Goal: Information Seeking & Learning: Learn about a topic

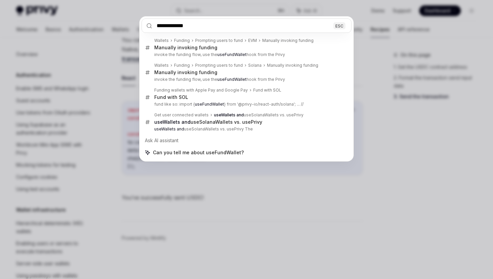
scroll to position [596, 0]
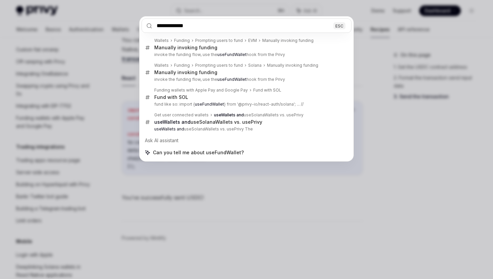
click at [224, 28] on input "**********" at bounding box center [247, 25] width 210 height 14
click at [425, 128] on div "**********" at bounding box center [246, 139] width 493 height 279
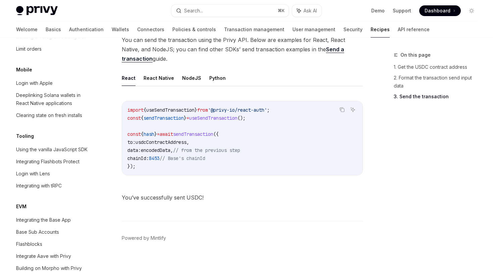
scroll to position [687, 0]
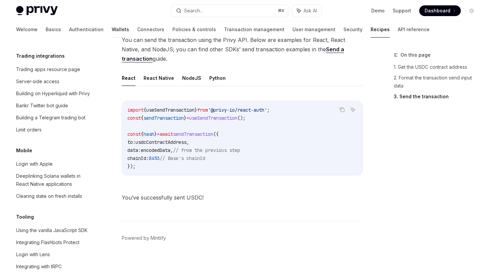
click at [112, 28] on link "Wallets" at bounding box center [120, 29] width 17 height 16
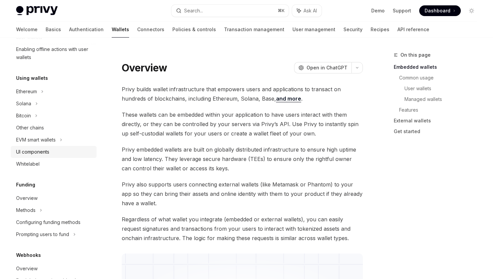
scroll to position [137, 0]
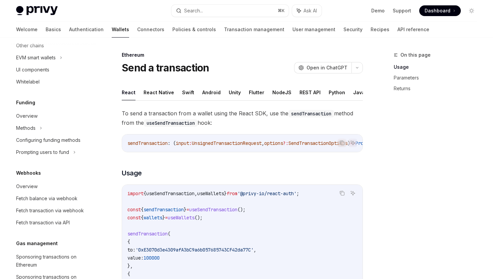
scroll to position [334, 0]
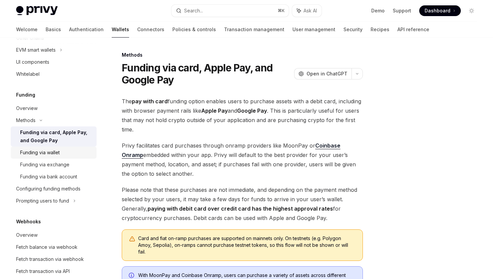
click at [61, 157] on div "Funding via wallet" at bounding box center [56, 153] width 72 height 8
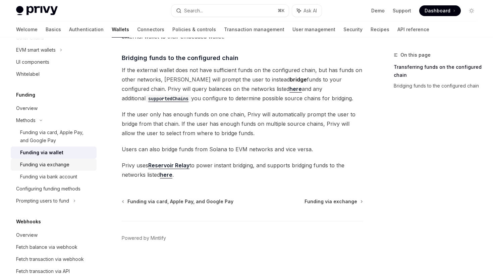
scroll to position [413, 0]
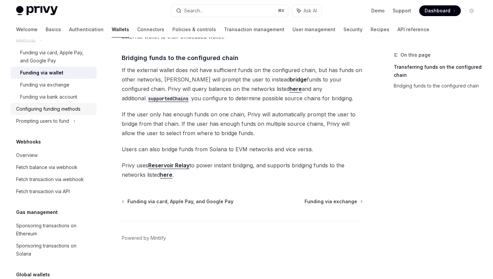
click at [70, 113] on div "Configuring funding methods" at bounding box center [48, 109] width 64 height 8
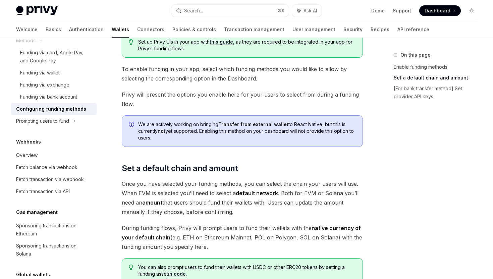
scroll to position [287, 0]
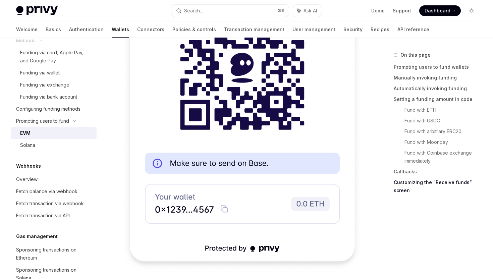
scroll to position [2226, 0]
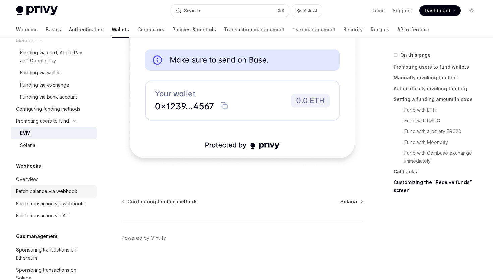
click at [71, 196] on div "Fetch balance via webhook" at bounding box center [46, 191] width 61 height 8
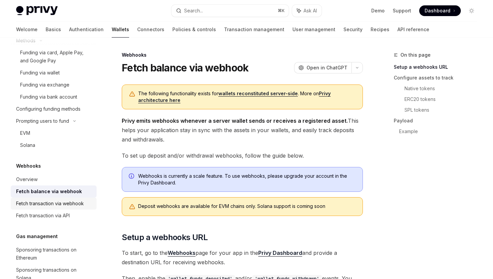
click at [75, 208] on div "Fetch transaction via webhook" at bounding box center [50, 204] width 68 height 8
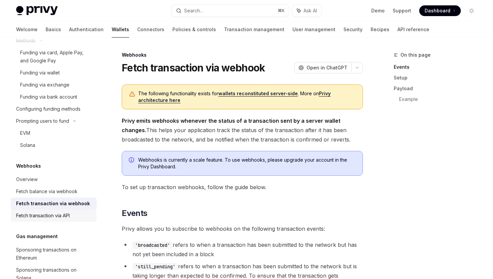
click at [66, 220] on div "Fetch transaction via API" at bounding box center [43, 216] width 54 height 8
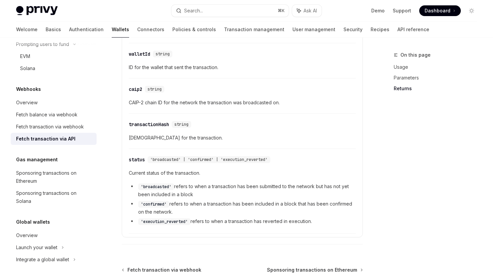
scroll to position [420, 0]
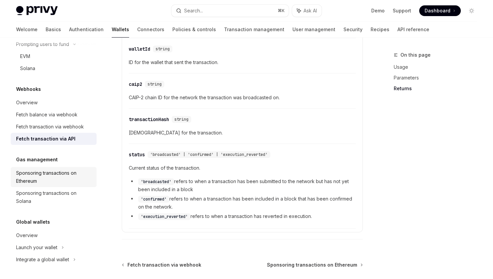
click at [54, 183] on div "Sponsoring transactions on Ethereum" at bounding box center [54, 177] width 76 height 16
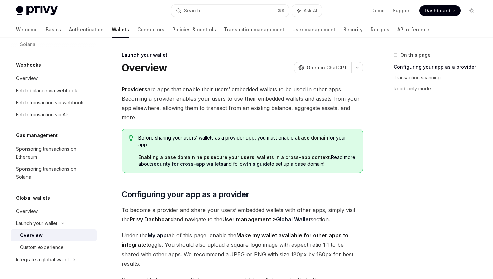
scroll to position [7, 0]
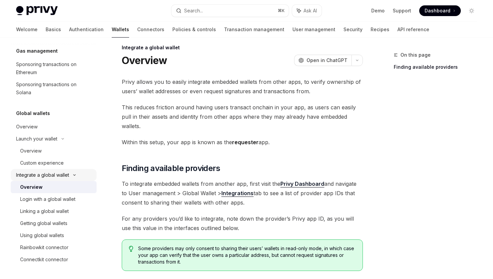
scroll to position [607, 0]
click at [66, 198] on div "Login with a global wallet" at bounding box center [47, 199] width 55 height 8
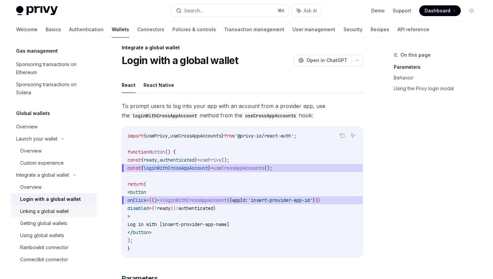
click at [55, 210] on div "Linking a global wallet" at bounding box center [44, 211] width 49 height 8
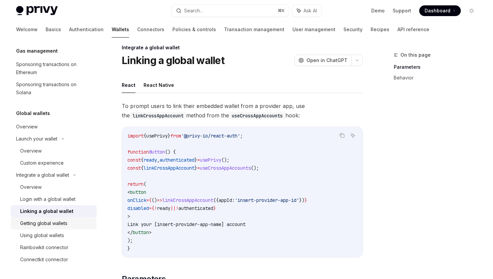
click at [52, 229] on link "Getting global wallets" at bounding box center [54, 223] width 86 height 12
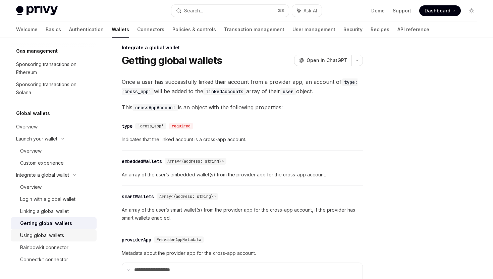
click at [51, 236] on div "Using global wallets" at bounding box center [42, 235] width 44 height 8
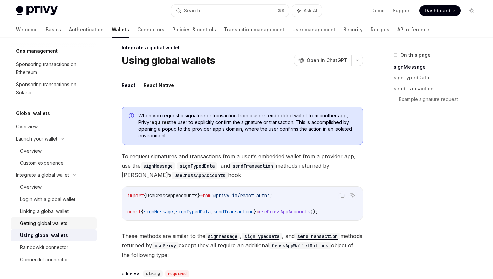
click at [54, 226] on div "Getting global wallets" at bounding box center [43, 223] width 47 height 8
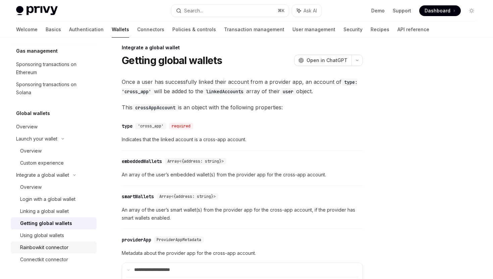
click at [51, 244] on div "Rainbowkit connector" at bounding box center [44, 247] width 48 height 8
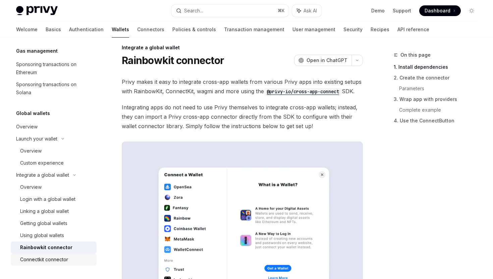
click at [58, 255] on link "Connectkit connector" at bounding box center [54, 260] width 86 height 12
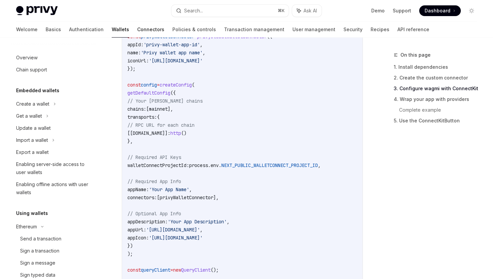
click at [137, 30] on link "Connectors" at bounding box center [150, 29] width 27 height 16
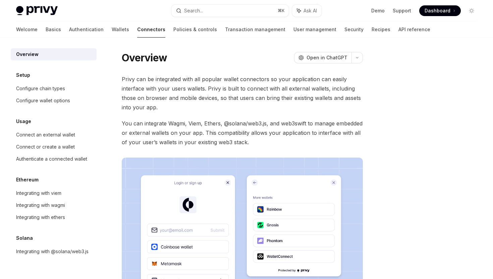
scroll to position [129, 0]
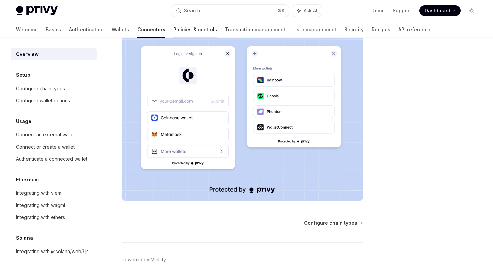
click at [173, 31] on link "Policies & controls" at bounding box center [195, 29] width 44 height 16
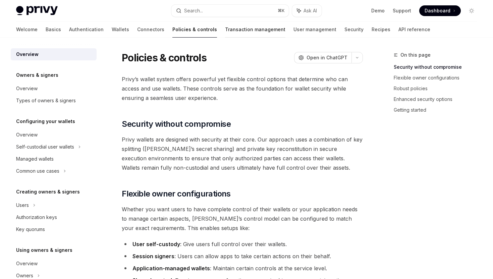
click at [225, 30] on link "Transaction management" at bounding box center [255, 29] width 60 height 16
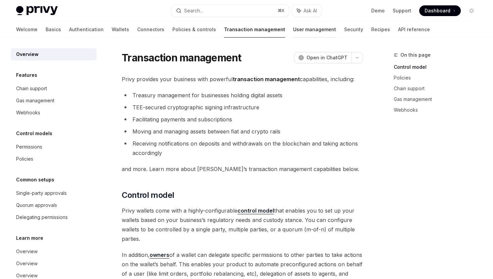
click at [293, 26] on link "User management" at bounding box center [314, 29] width 43 height 16
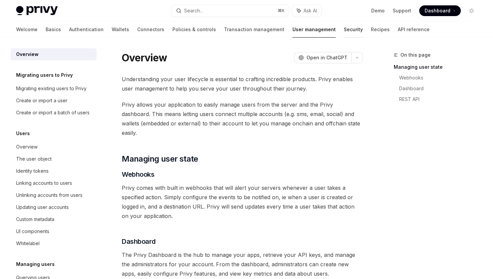
click at [344, 28] on link "Security" at bounding box center [353, 29] width 19 height 16
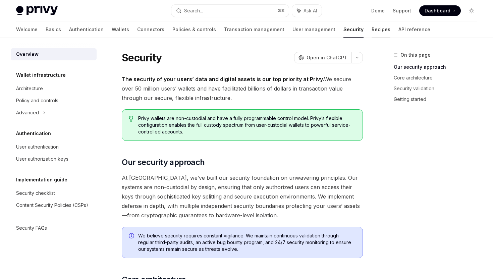
click at [372, 31] on link "Recipes" at bounding box center [381, 29] width 19 height 16
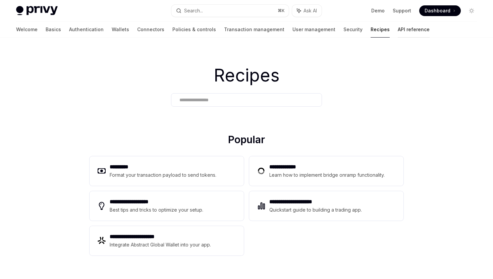
click at [398, 29] on link "API reference" at bounding box center [414, 29] width 32 height 16
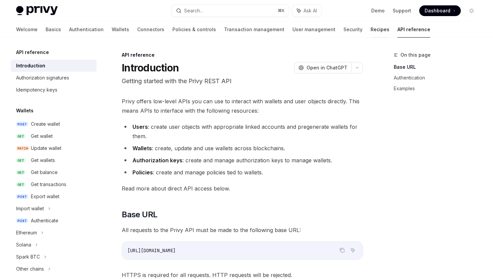
click at [371, 33] on link "Recipes" at bounding box center [380, 29] width 19 height 16
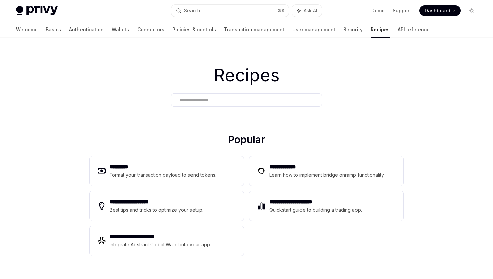
click at [47, 9] on img at bounding box center [37, 10] width 42 height 9
type textarea "*"
